Goal: Check status: Check status

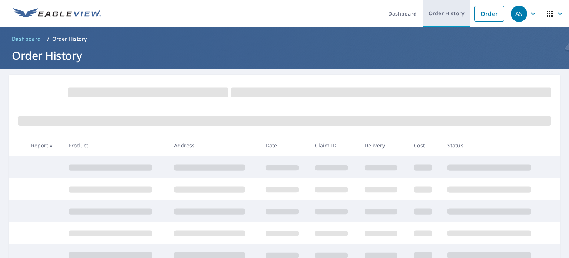
click at [440, 15] on link "Order History" at bounding box center [447, 13] width 48 height 27
click at [303, 97] on form at bounding box center [285, 91] width 534 height 16
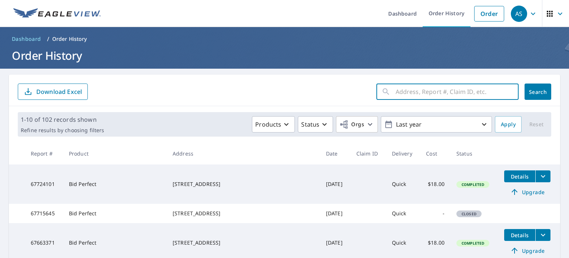
click at [440, 94] on input "text" at bounding box center [457, 91] width 123 height 21
type input "28499"
click button "Search" at bounding box center [538, 91] width 27 height 16
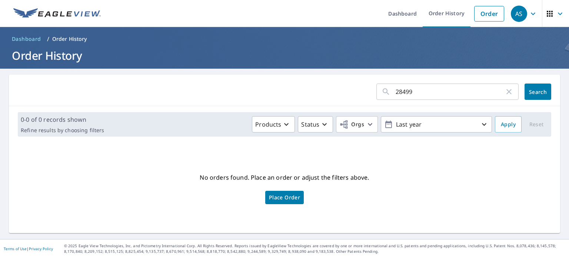
click at [417, 96] on input "28499" at bounding box center [450, 91] width 109 height 21
